Goal: Transaction & Acquisition: Purchase product/service

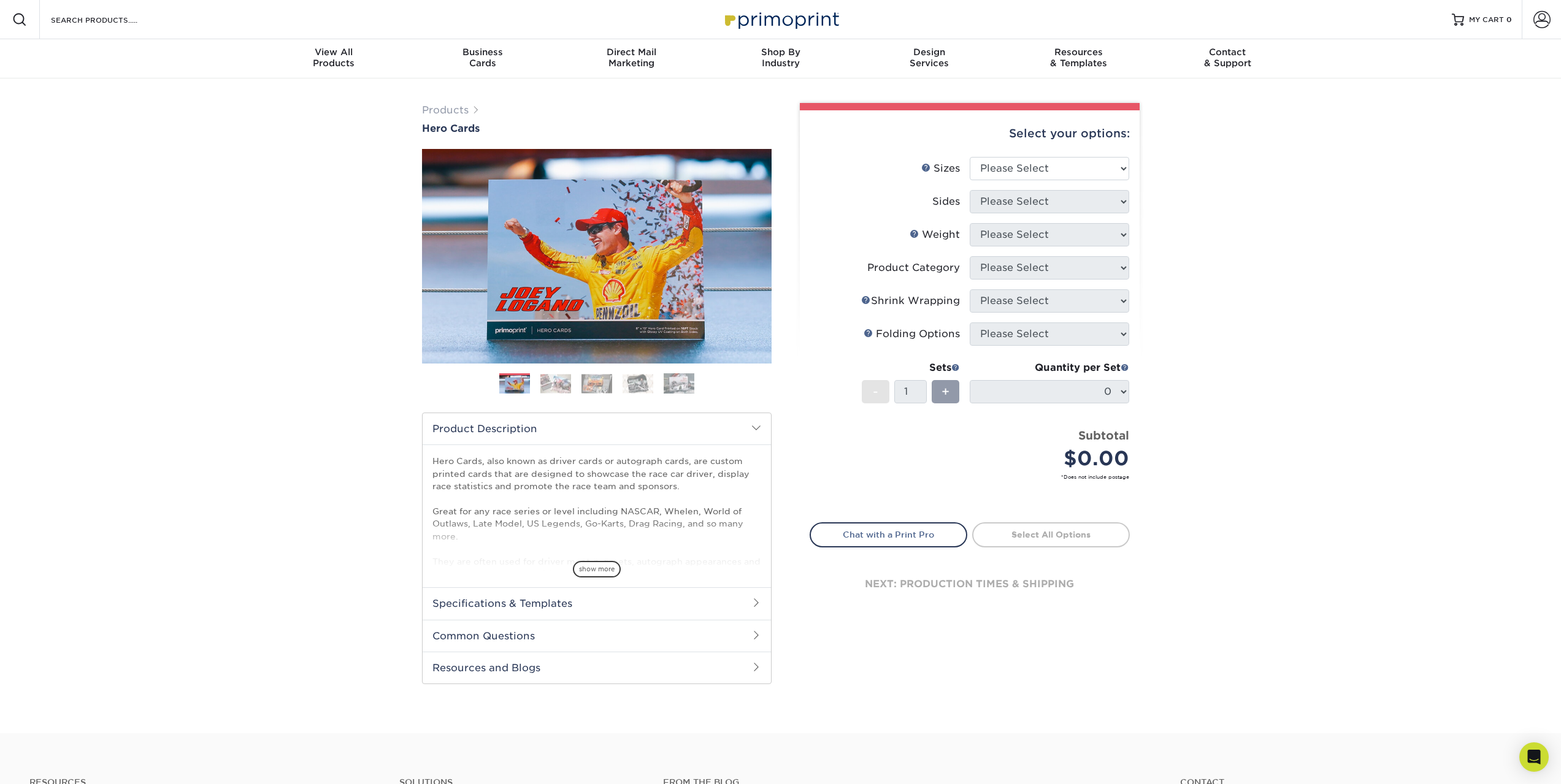
click at [562, 382] on img at bounding box center [555, 383] width 31 height 19
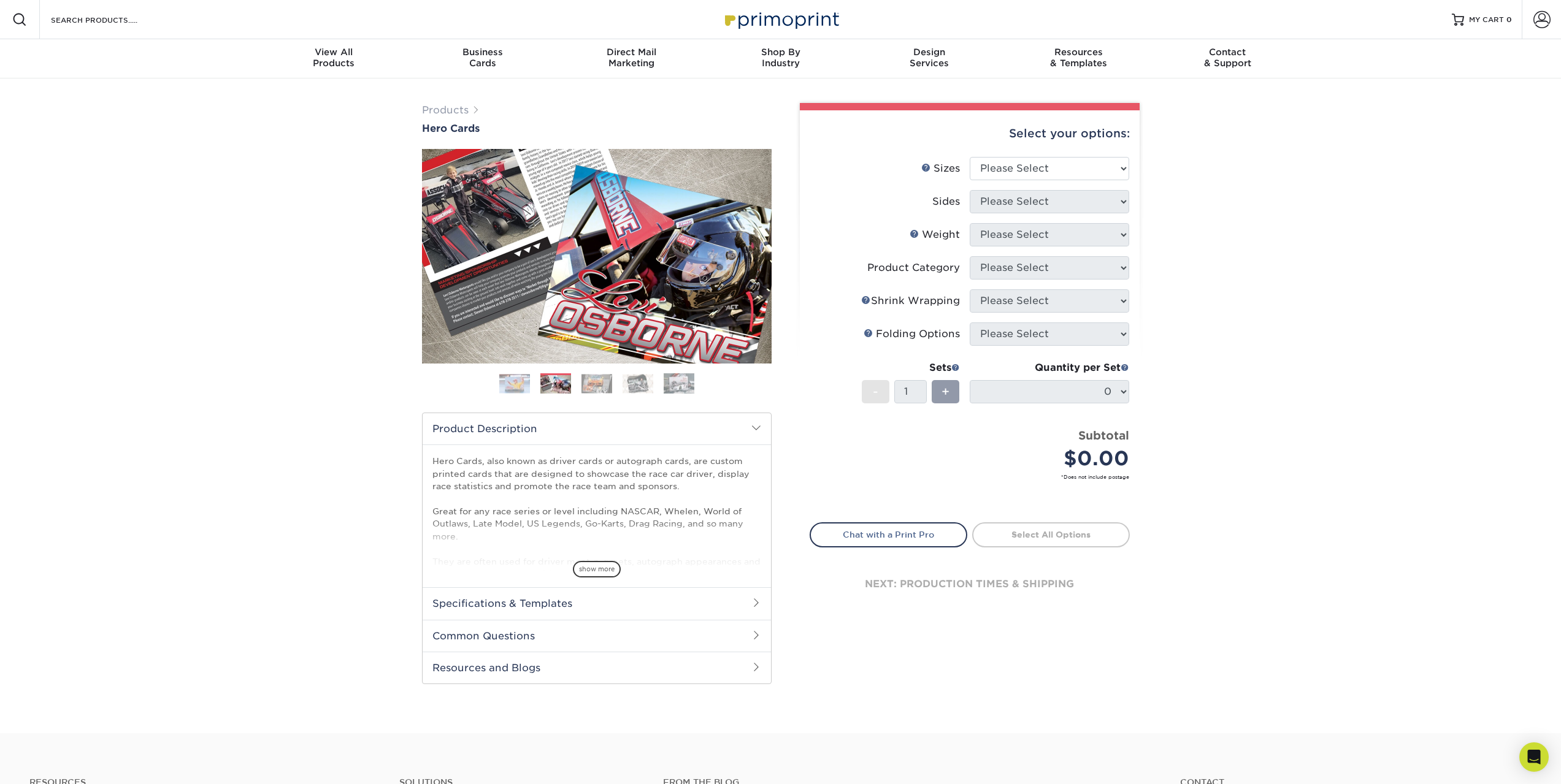
click at [601, 383] on img at bounding box center [597, 383] width 31 height 19
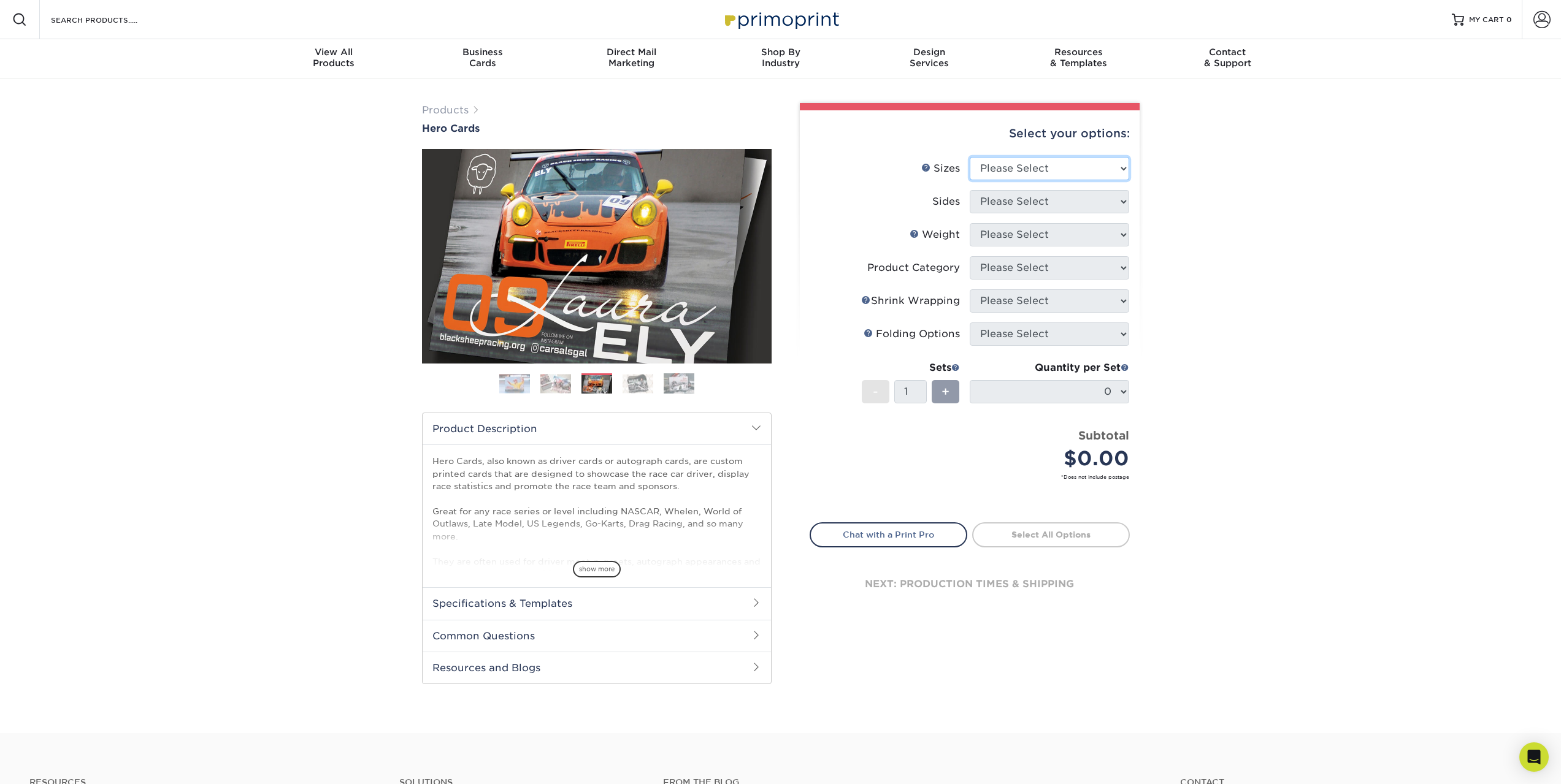
click at [1033, 173] on select "Please Select 1.5" x 7" 4" x 6" 5" x 7" 6" x 8" 6" x 8.5" 6" x 9" 7" x 8.5" 7.5…" at bounding box center [1049, 168] width 160 height 23
select select "8.00x10.00"
click at [970, 157] on select "Please Select 1.5" x 7" 4" x 6" 5" x 7" 6" x 8" 6" x 8.5" 6" x 9" 7" x 8.5" 7.5…" at bounding box center [1049, 168] width 160 height 23
click at [1019, 208] on select "Please Select Print Both Sides Print Front Only" at bounding box center [1049, 201] width 160 height 23
select select "32d3c223-f82c-492b-b915-ba065a00862f"
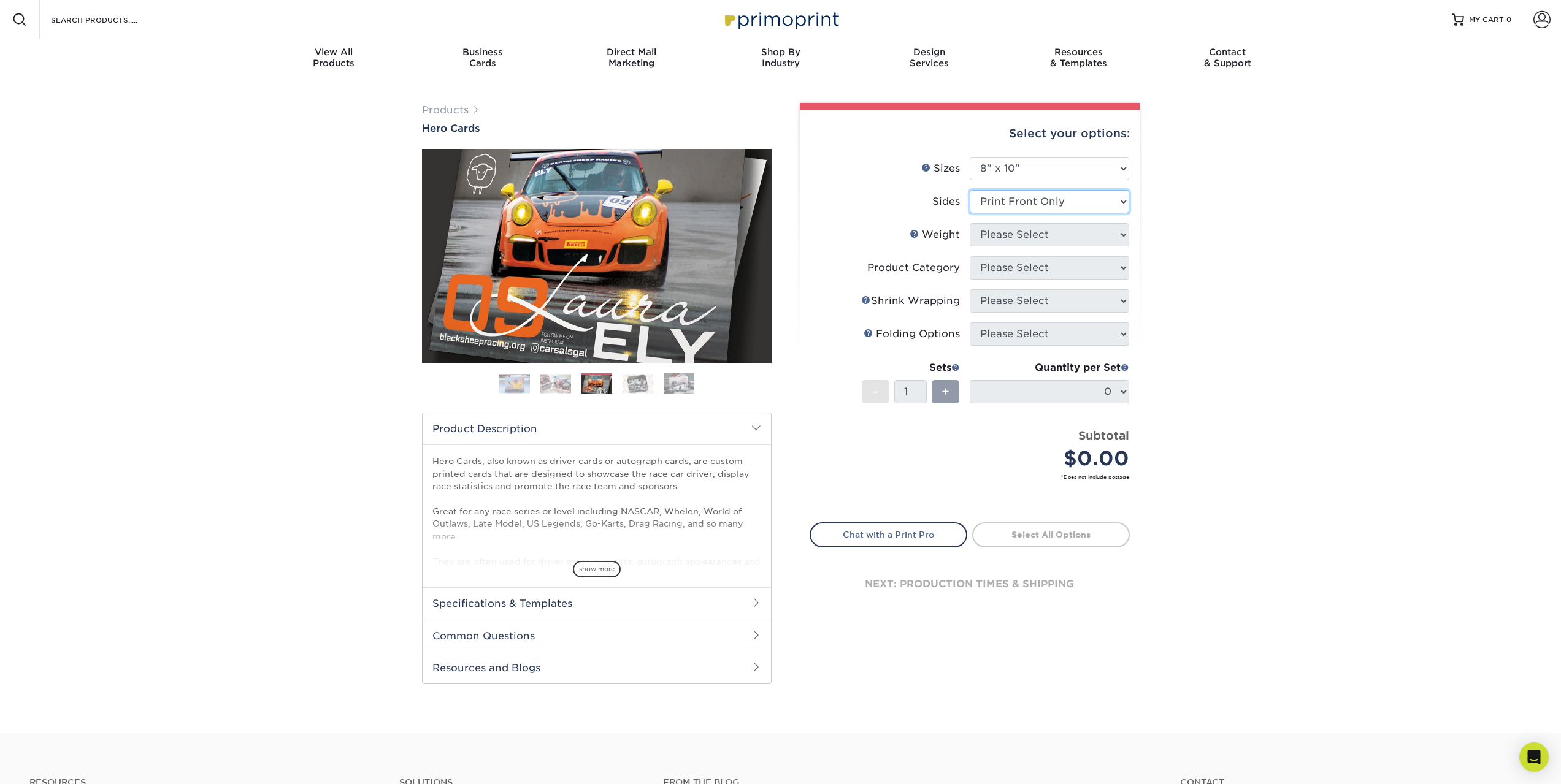
click at [970, 190] on select "Please Select Print Both Sides Print Front Only" at bounding box center [1049, 201] width 160 height 23
click at [1029, 234] on select "Please Select 100LB 14PT 16PT" at bounding box center [1049, 234] width 160 height 23
select select "100LB"
click at [970, 223] on select "Please Select 100LB 14PT 16PT" at bounding box center [1049, 234] width 160 height 23
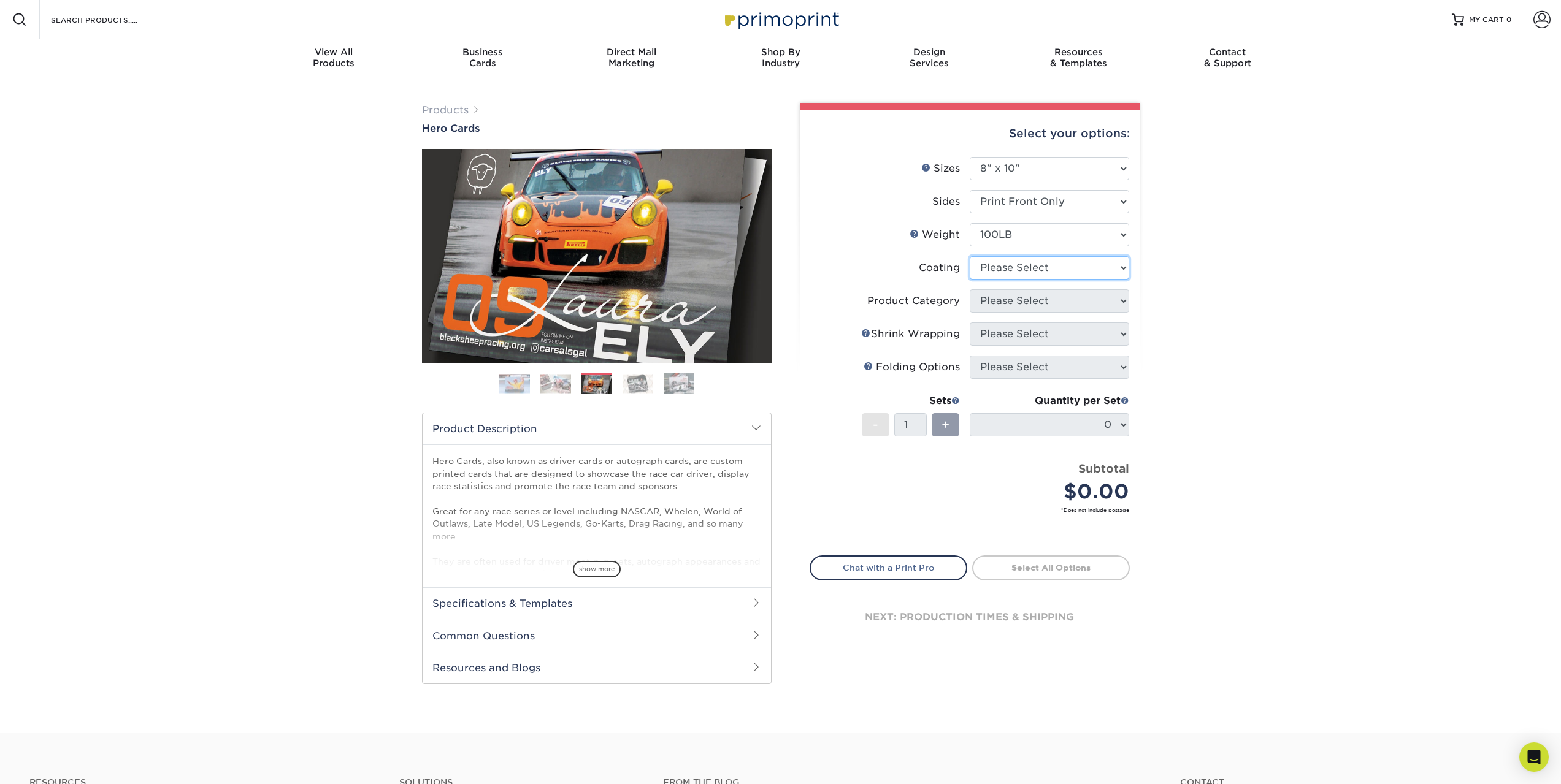
click at [1017, 272] on select at bounding box center [1049, 267] width 160 height 23
select select "d41dab50-ff65-4f4f-bb17-2afe4d36ae33"
click at [970, 256] on select at bounding box center [1049, 267] width 160 height 23
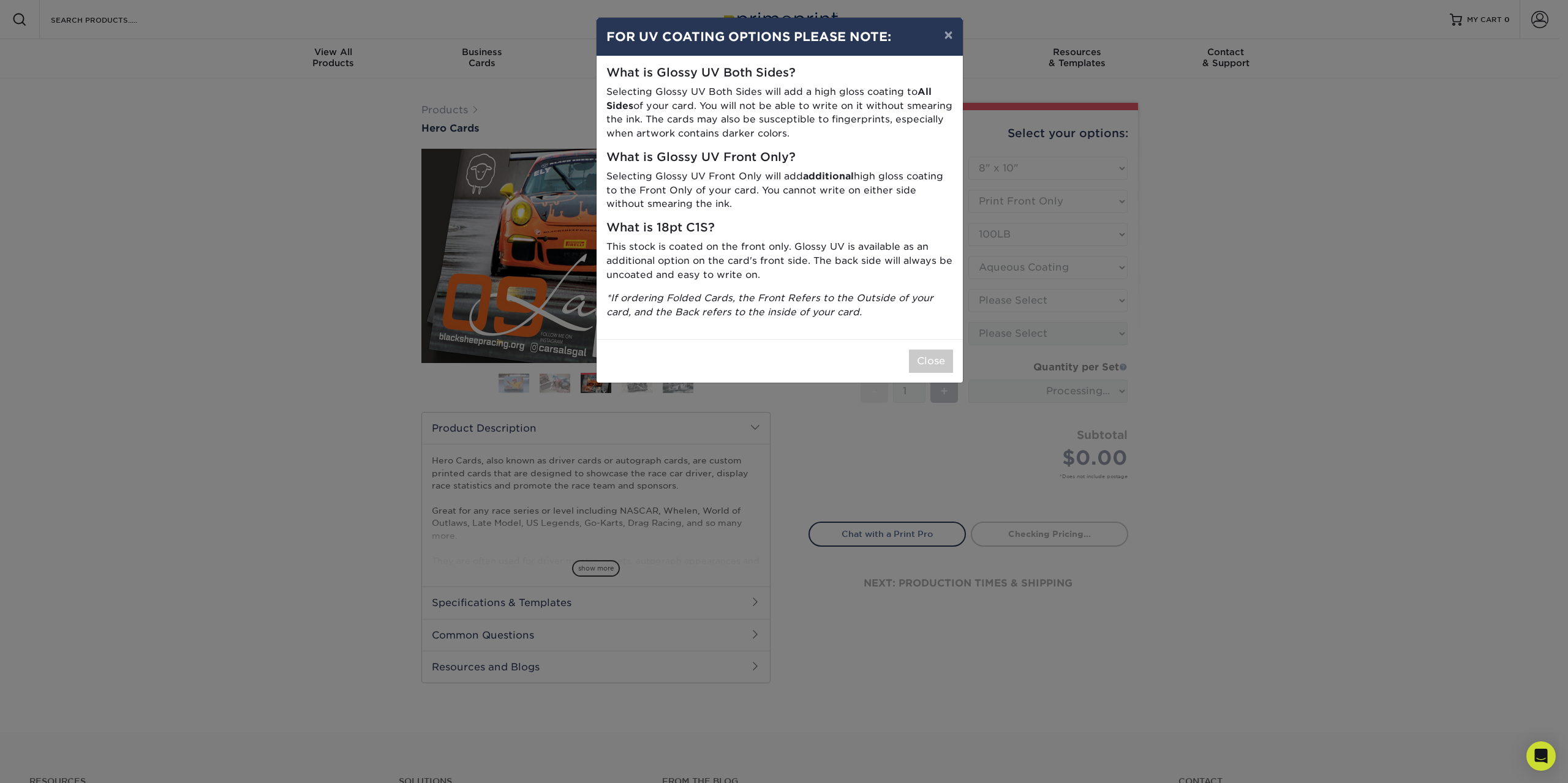
click at [715, 79] on h5 "What is Glossy UV Both Sides?" at bounding box center [779, 73] width 347 height 14
click at [922, 357] on button "Close" at bounding box center [931, 361] width 44 height 23
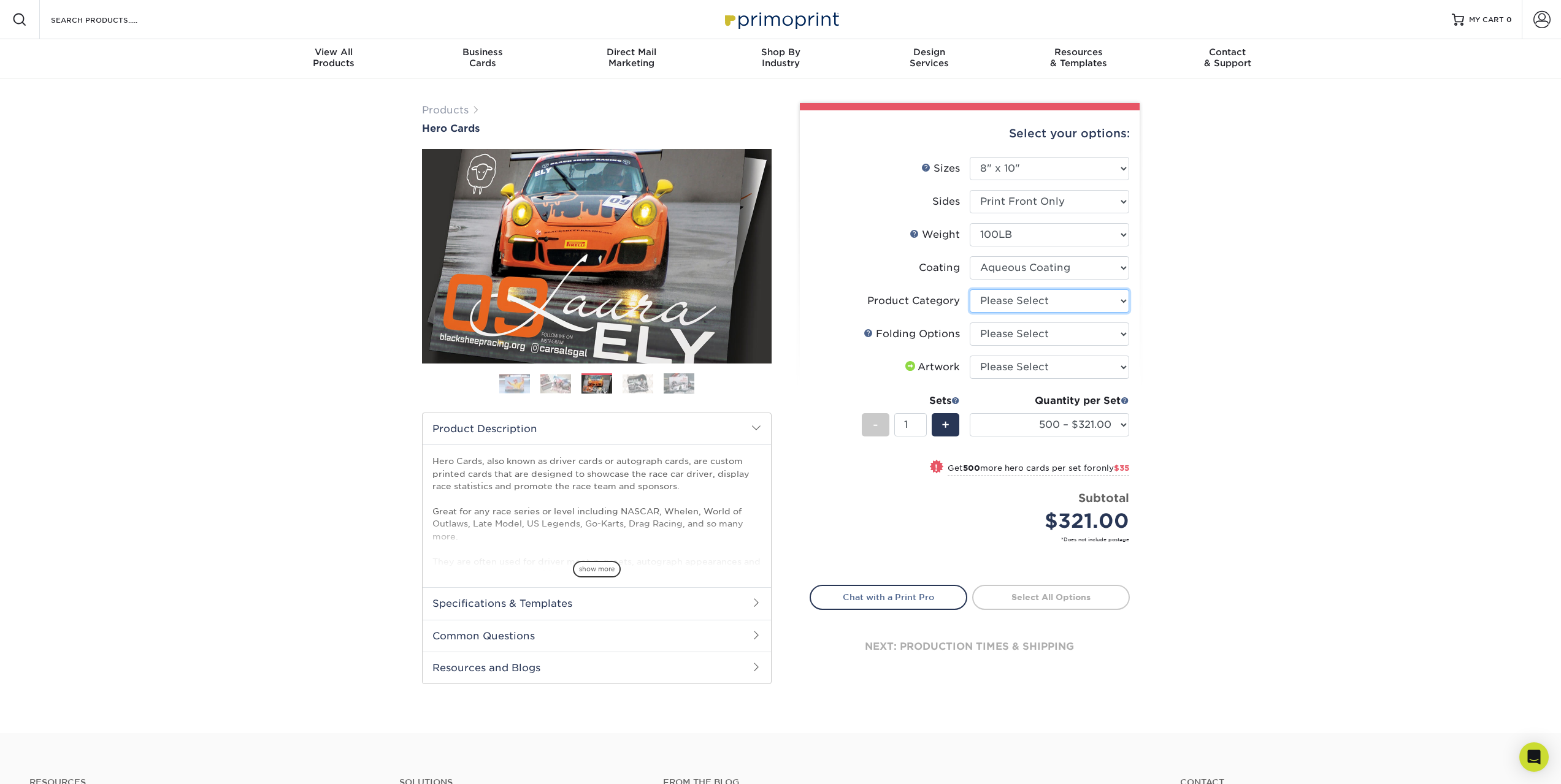
click at [1023, 304] on select "Please Select Flyers and Brochures" at bounding box center [1049, 300] width 160 height 23
select select "1a668080-6b7c-4174-b399-2c3833b27ef4"
click at [970, 289] on select "Please Select Flyers and Brochures" at bounding box center [1049, 300] width 160 height 23
click at [1012, 330] on select "Please Select FLAT - No Folding" at bounding box center [1049, 334] width 160 height 23
select select "9b1d5825-34d1-4721-9874-ed79abb003d7"
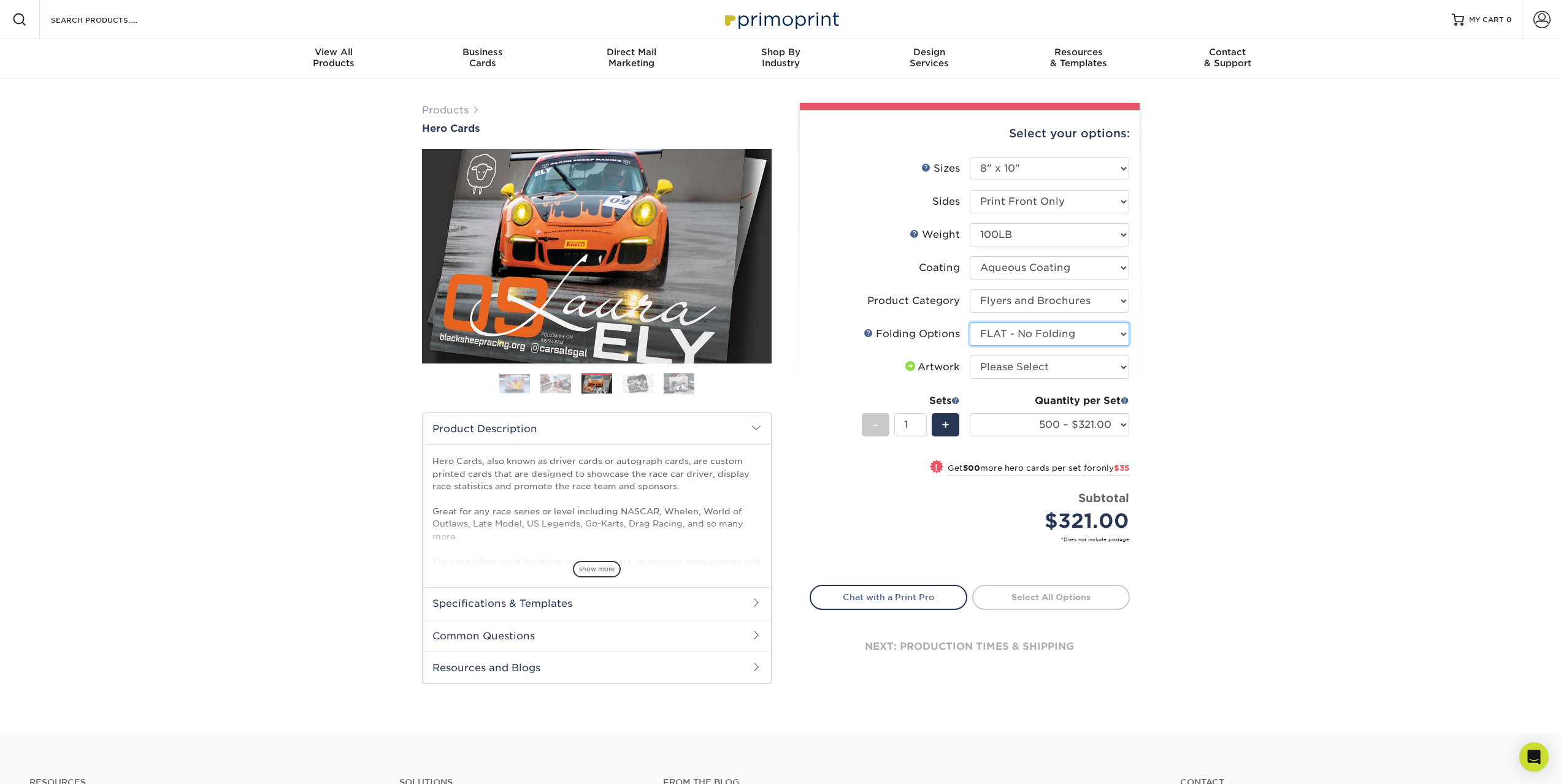
click at [970, 322] on select "Please Select FLAT - No Folding" at bounding box center [1049, 334] width 160 height 23
click at [1018, 361] on select "Please Select I will upload files I need a design - $150" at bounding box center [1049, 367] width 160 height 23
select select "upload"
click at [970, 355] on select "Please Select I will upload files I need a design - $150" at bounding box center [1049, 367] width 160 height 23
click at [1196, 401] on div "Products Hero Cards Previous Next ," at bounding box center [780, 406] width 1561 height 655
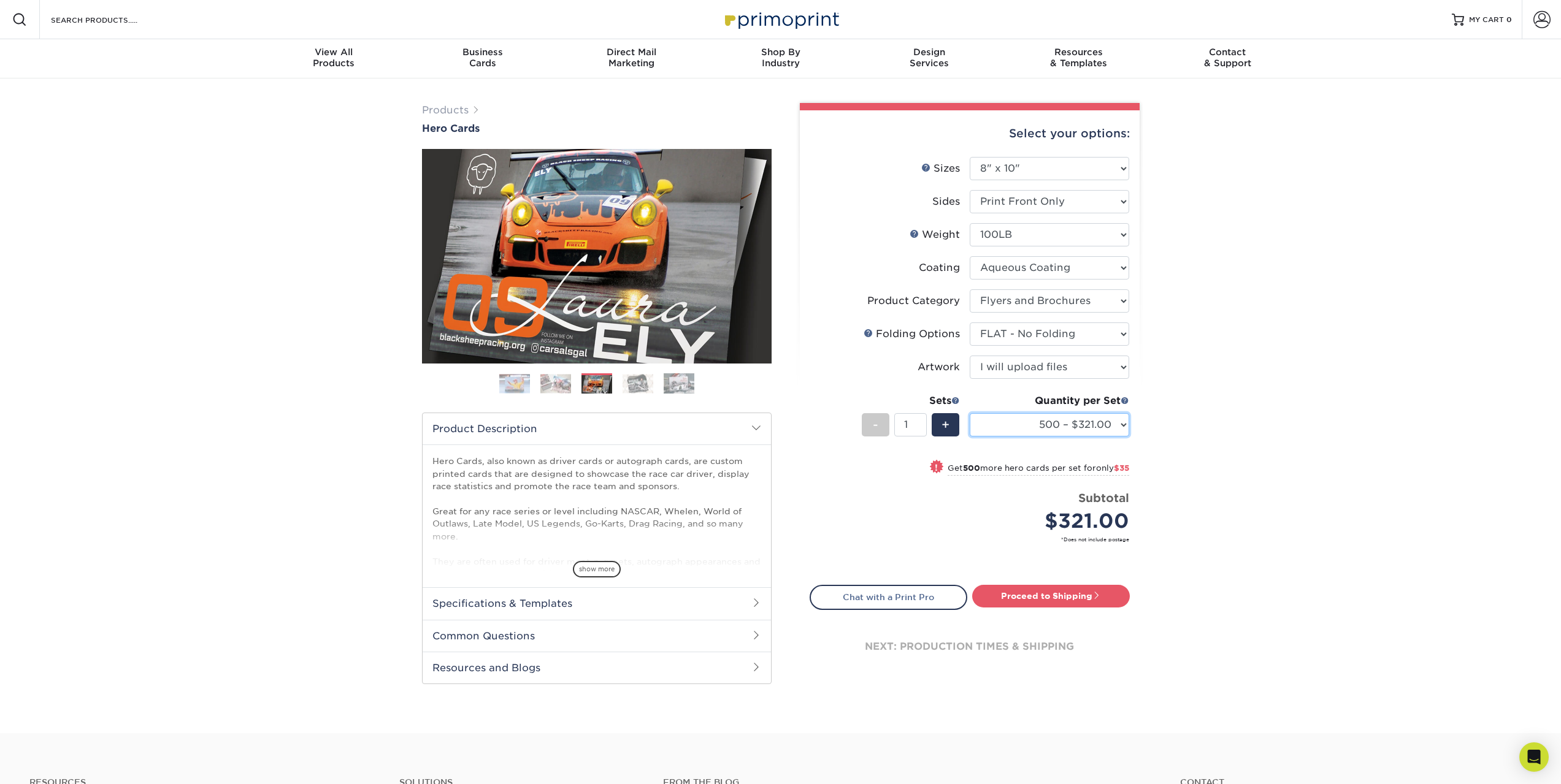
click at [1043, 429] on select "500 – $321.00 1000 – $356.00 2000 – $442.00 2500 – $552.00 3000 – $675.00 4000 …" at bounding box center [1049, 425] width 160 height 23
click at [1192, 432] on div "Products Hero Cards Previous Next ," at bounding box center [780, 406] width 1561 height 655
click at [639, 387] on img at bounding box center [637, 383] width 31 height 19
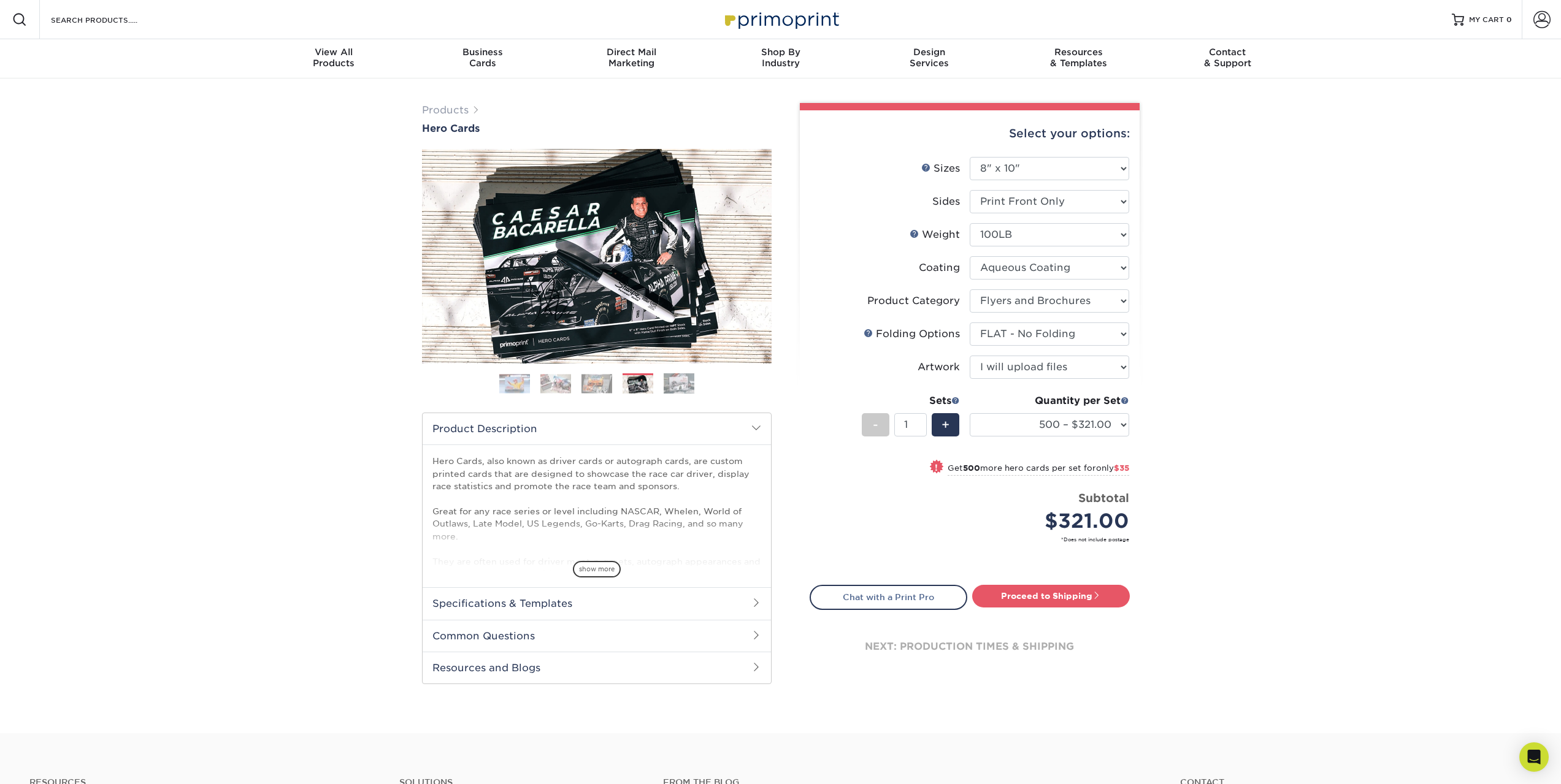
click at [670, 384] on img at bounding box center [679, 383] width 31 height 21
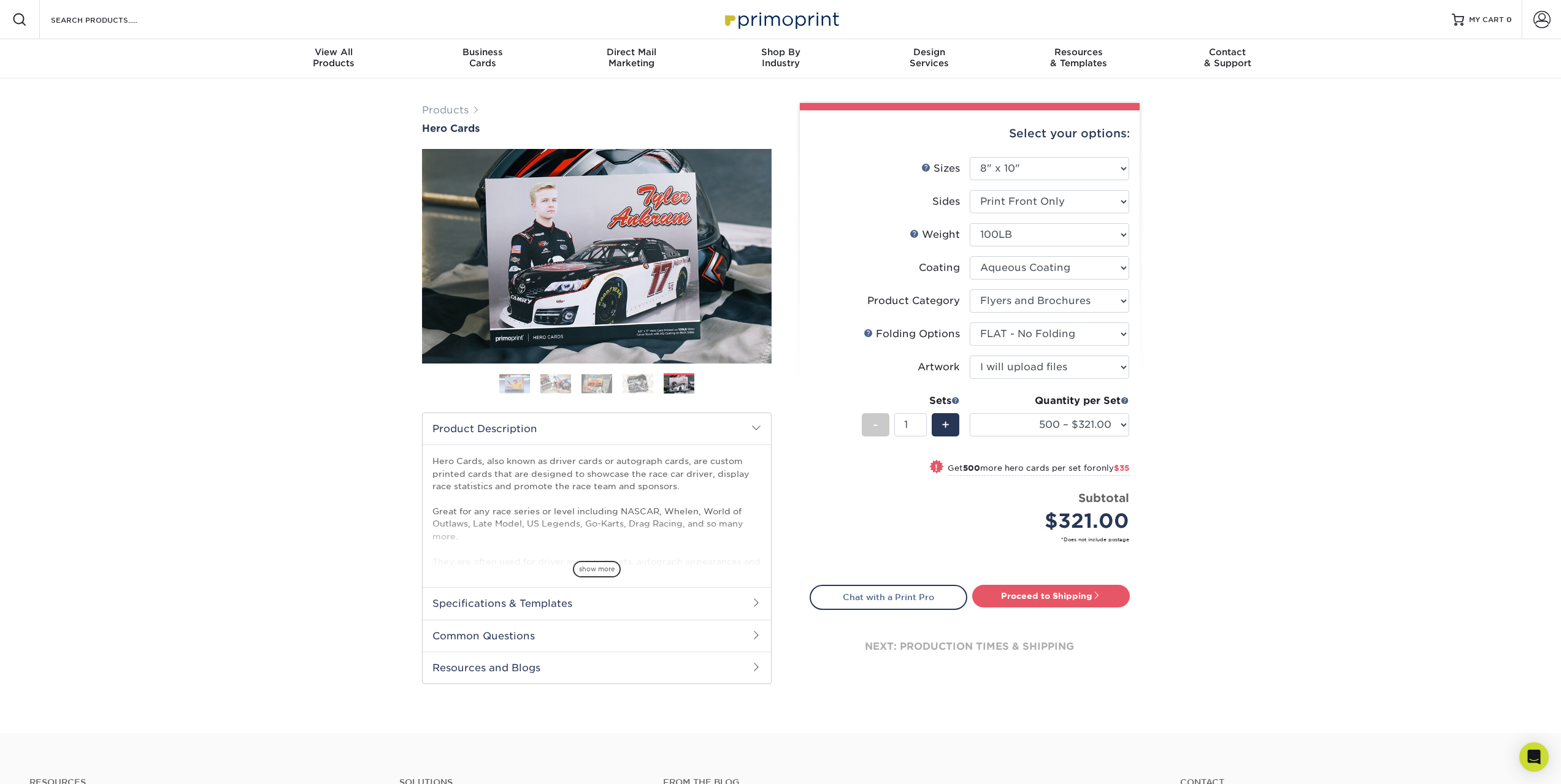
drag, startPoint x: 977, startPoint y: 434, endPoint x: 964, endPoint y: 430, distance: 13.6
